Goal: Entertainment & Leisure: Consume media (video, audio)

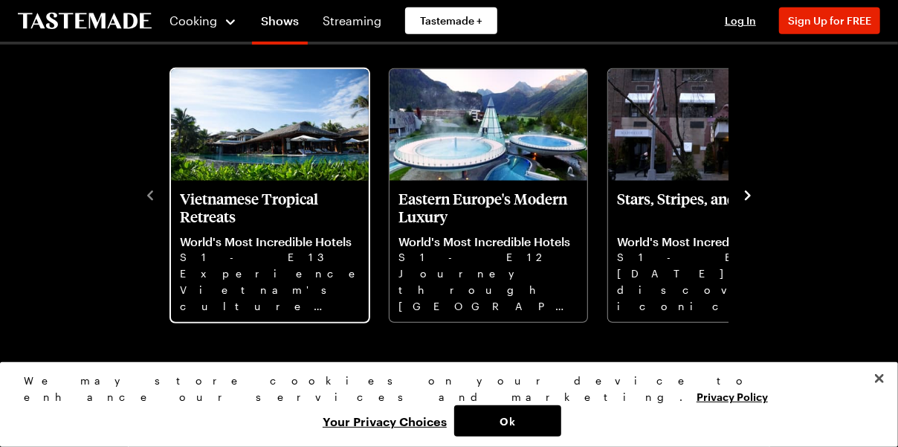
scroll to position [446, 0]
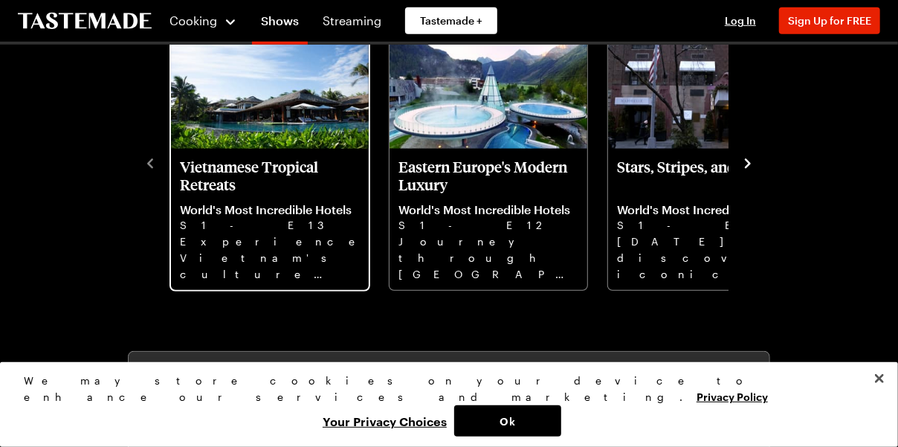
click at [180, 217] on p "World's Most Incredible Hotels" at bounding box center [270, 209] width 180 height 15
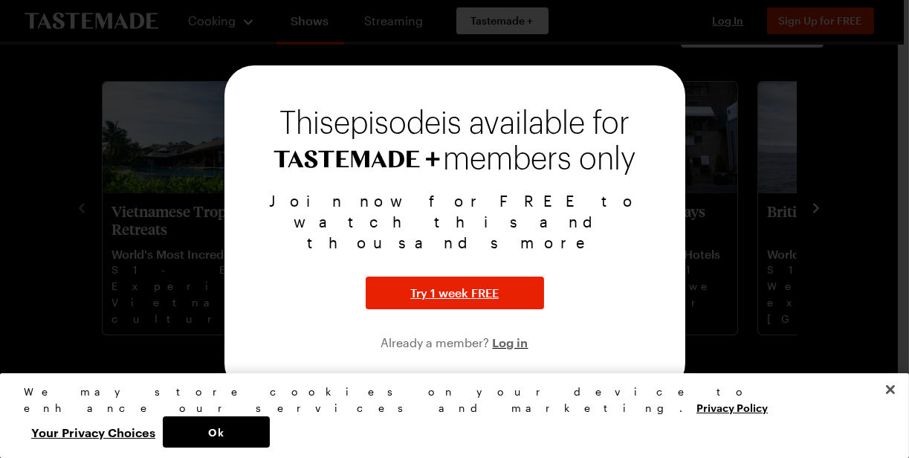
click at [51, 161] on div at bounding box center [454, 229] width 909 height 458
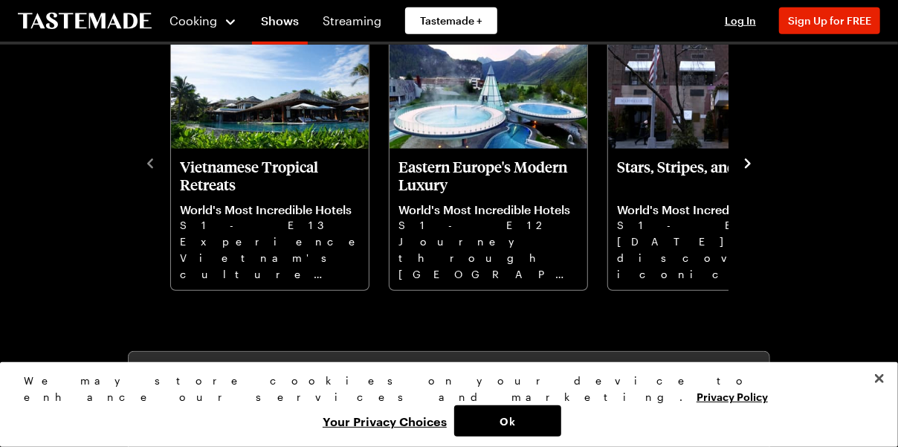
click at [755, 171] on icon "navigate to next item" at bounding box center [747, 163] width 15 height 15
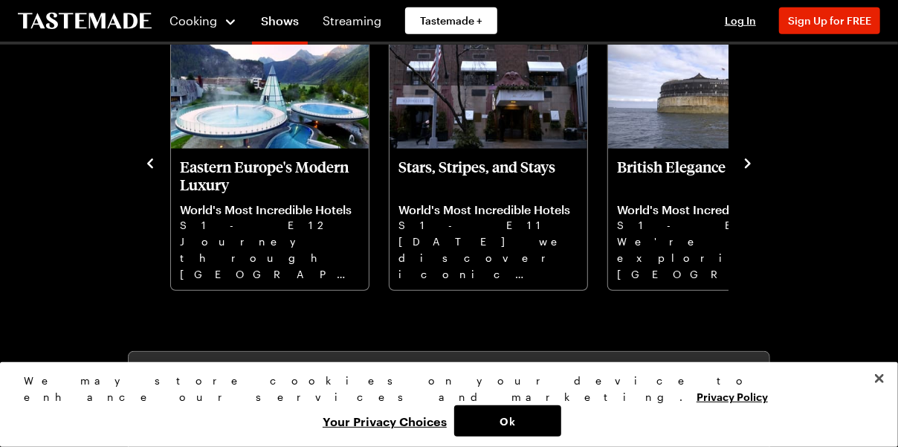
click at [755, 171] on icon "navigate to next item" at bounding box center [747, 163] width 15 height 15
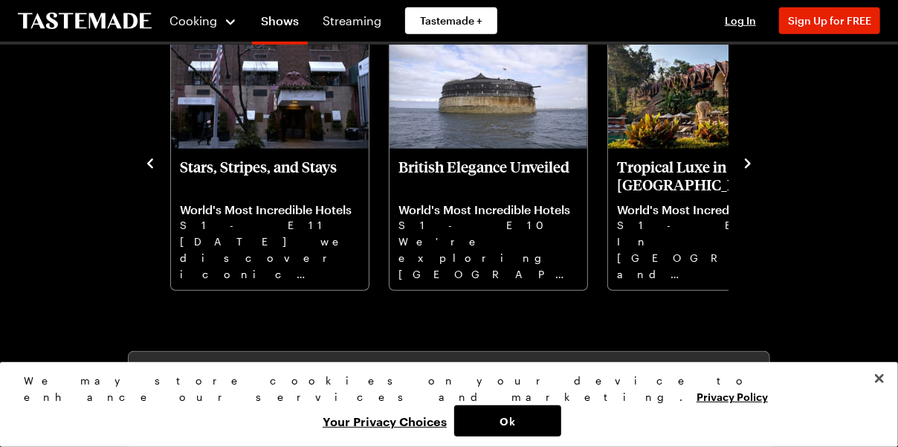
click at [755, 171] on icon "navigate to next item" at bounding box center [747, 163] width 15 height 15
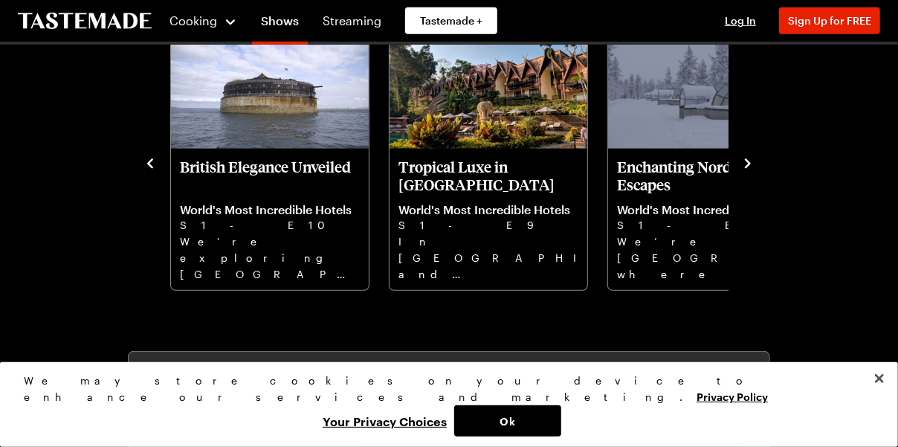
click at [755, 171] on icon "navigate to next item" at bounding box center [747, 163] width 15 height 15
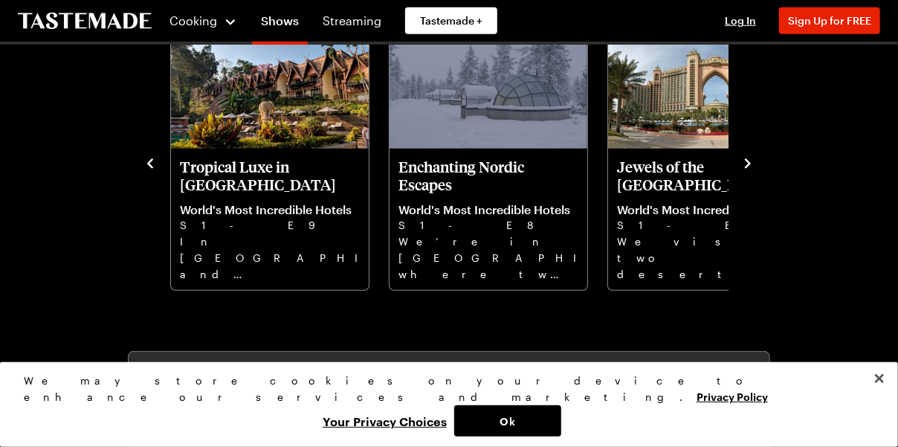
click at [755, 171] on icon "navigate to next item" at bounding box center [747, 163] width 15 height 15
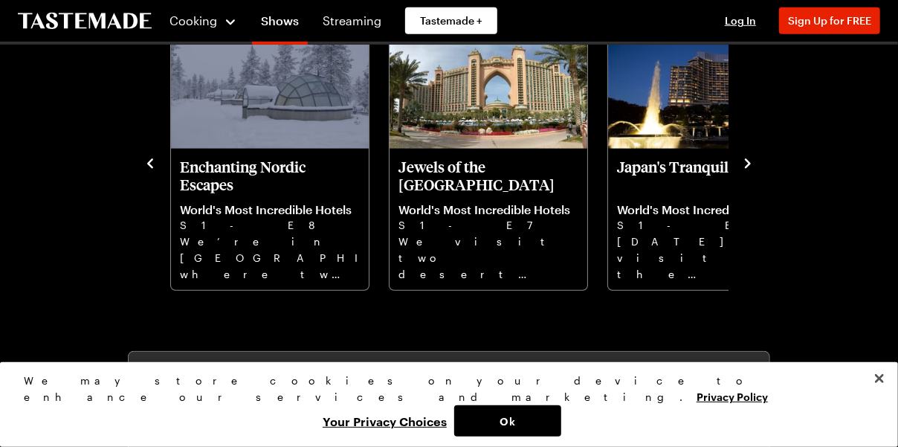
click at [770, 206] on div "Episodes Season 1 Vietnamese Tropical Retreats World's Most Incredible Hotels S…" at bounding box center [449, 130] width 642 height 321
click at [751, 168] on icon "navigate to next item" at bounding box center [748, 163] width 6 height 10
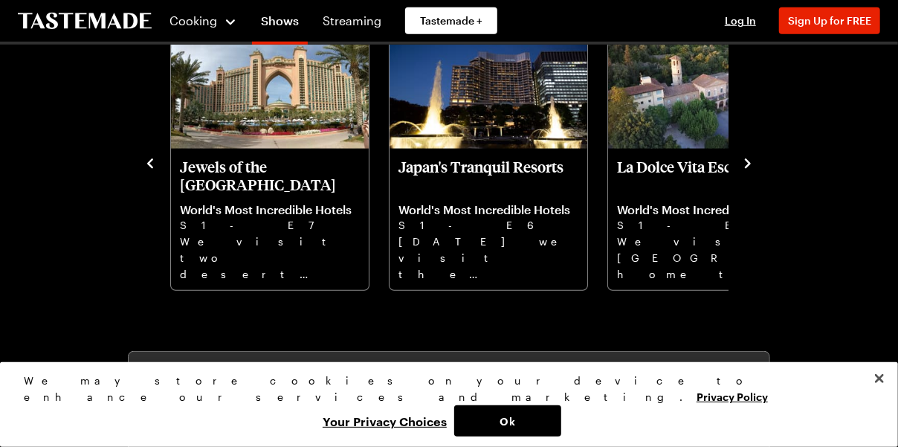
click at [751, 168] on icon "navigate to next item" at bounding box center [748, 163] width 6 height 10
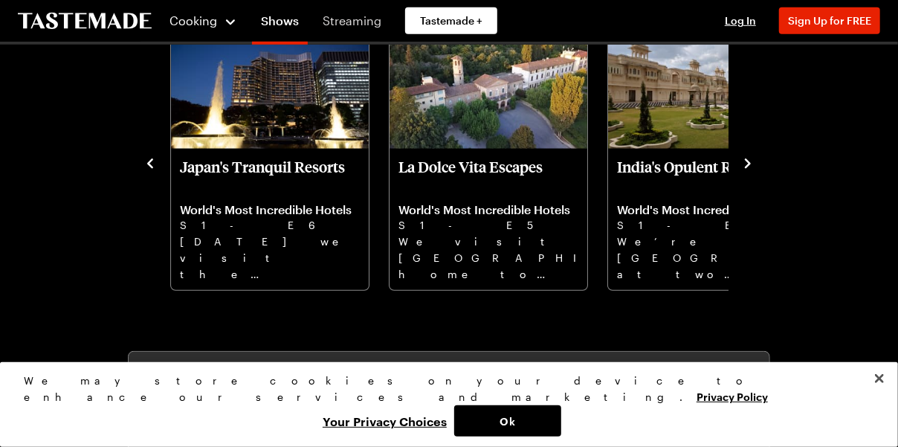
click at [390, 19] on link "Streaming" at bounding box center [352, 21] width 77 height 42
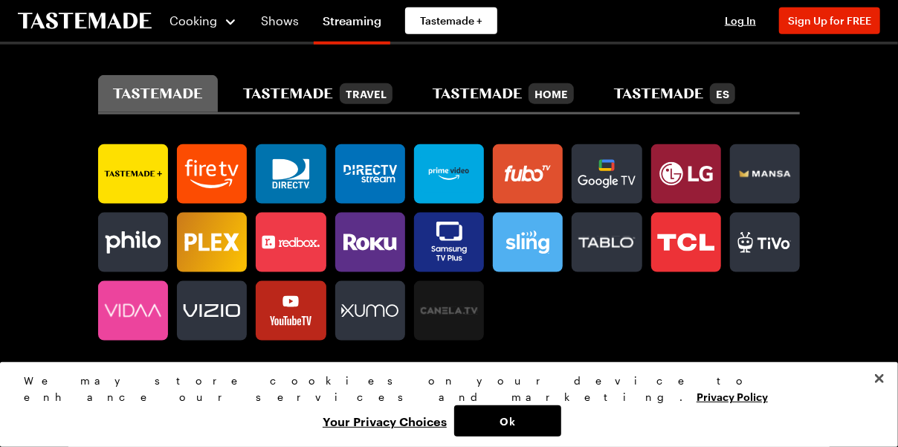
scroll to position [892, 0]
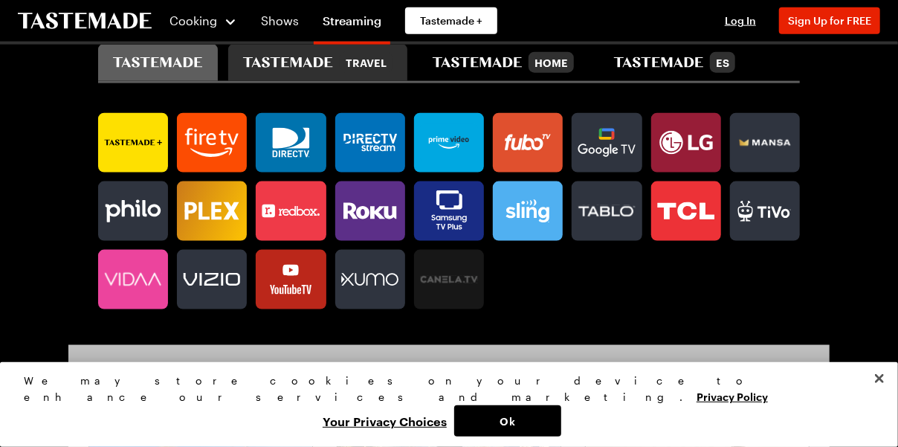
click at [234, 81] on button "Travel" at bounding box center [317, 62] width 178 height 37
